Goal: Transaction & Acquisition: Purchase product/service

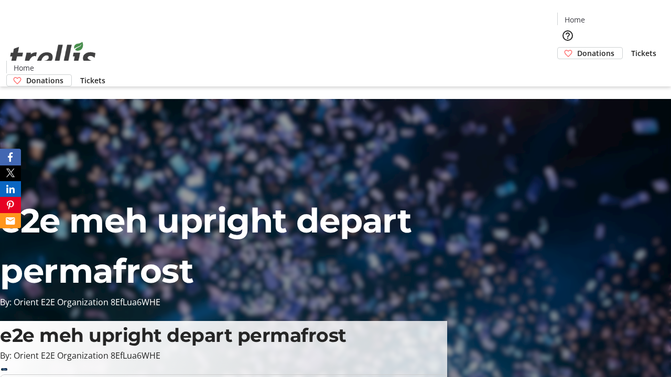
click at [577, 48] on span "Donations" at bounding box center [595, 53] width 37 height 11
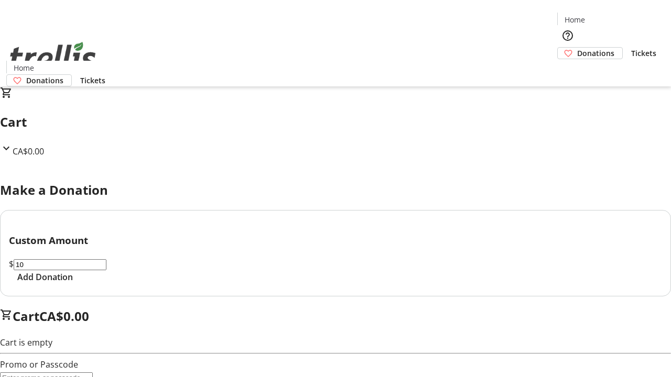
click at [73, 284] on span "Add Donation" at bounding box center [45, 277] width 56 height 13
select select "CA"
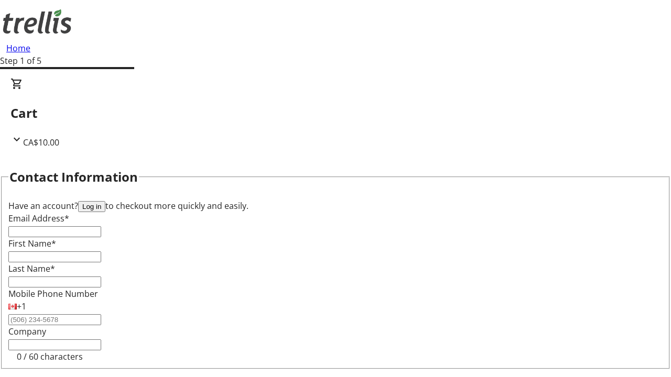
click at [105, 201] on button "Log in" at bounding box center [91, 206] width 27 height 11
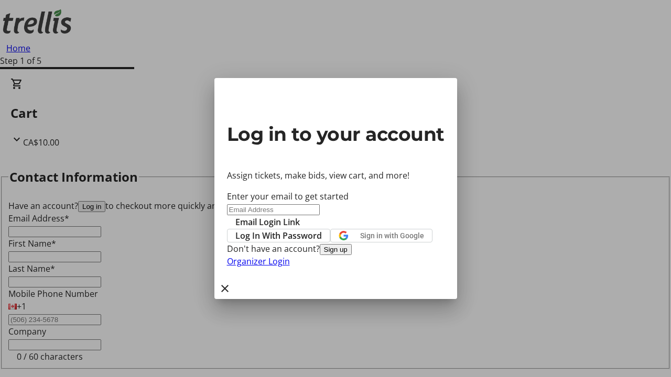
click at [322, 230] on span "Log In With Password" at bounding box center [278, 236] width 86 height 13
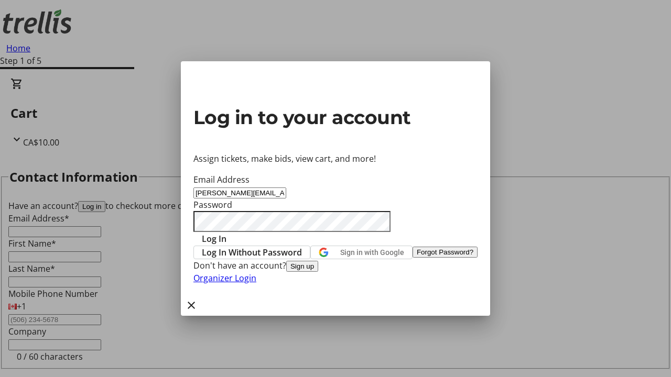
type input "[PERSON_NAME][EMAIL_ADDRESS][DOMAIN_NAME]"
click at [226, 233] on span "Log In" at bounding box center [214, 239] width 25 height 13
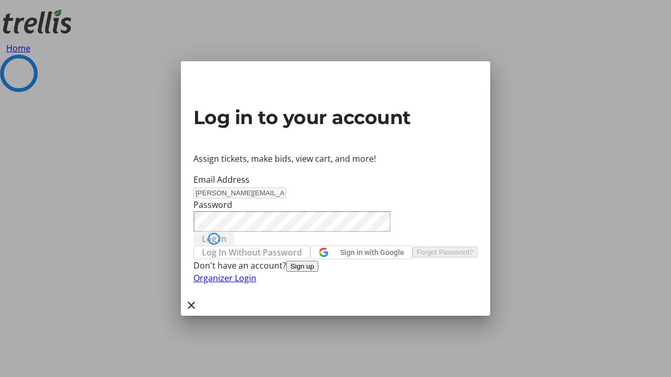
select select "CA"
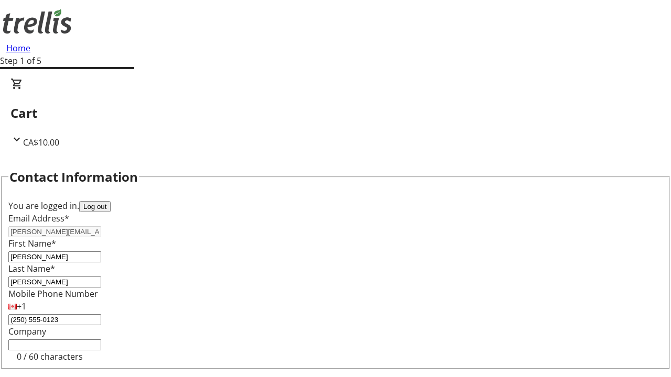
type input "[STREET_ADDRESS][PERSON_NAME]"
type input "Kelowna"
select select "BC"
type input "Kelowna"
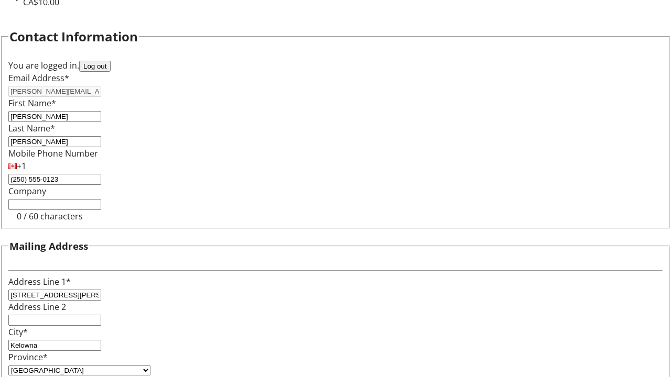
type input "V1Y 0C2"
